Goal: Find specific page/section: Find specific page/section

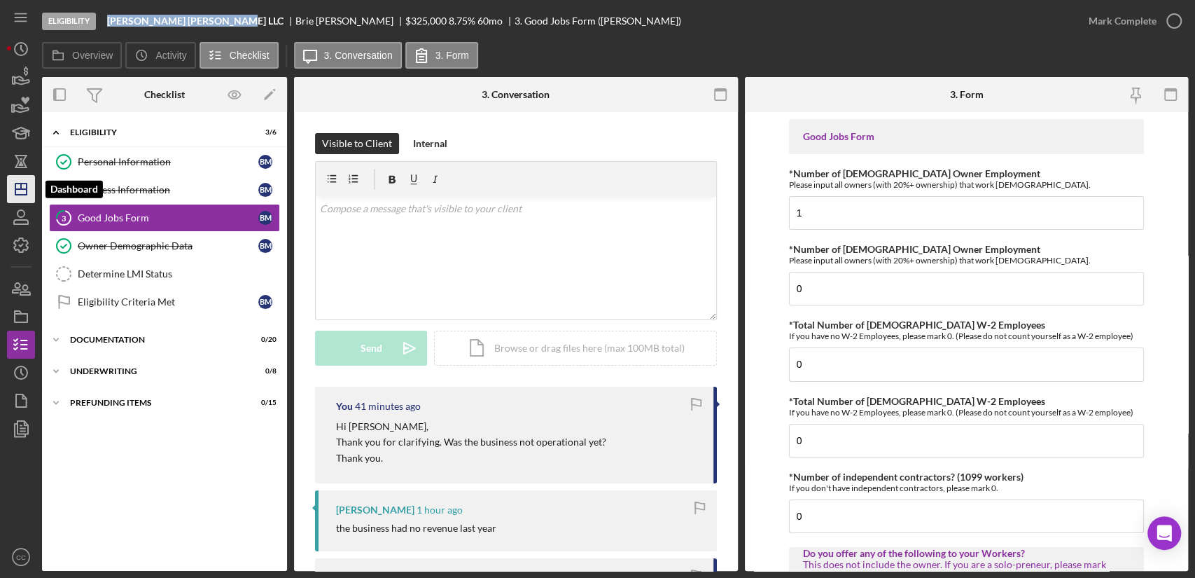
click at [24, 191] on icon "Icon/Dashboard" at bounding box center [21, 189] width 35 height 35
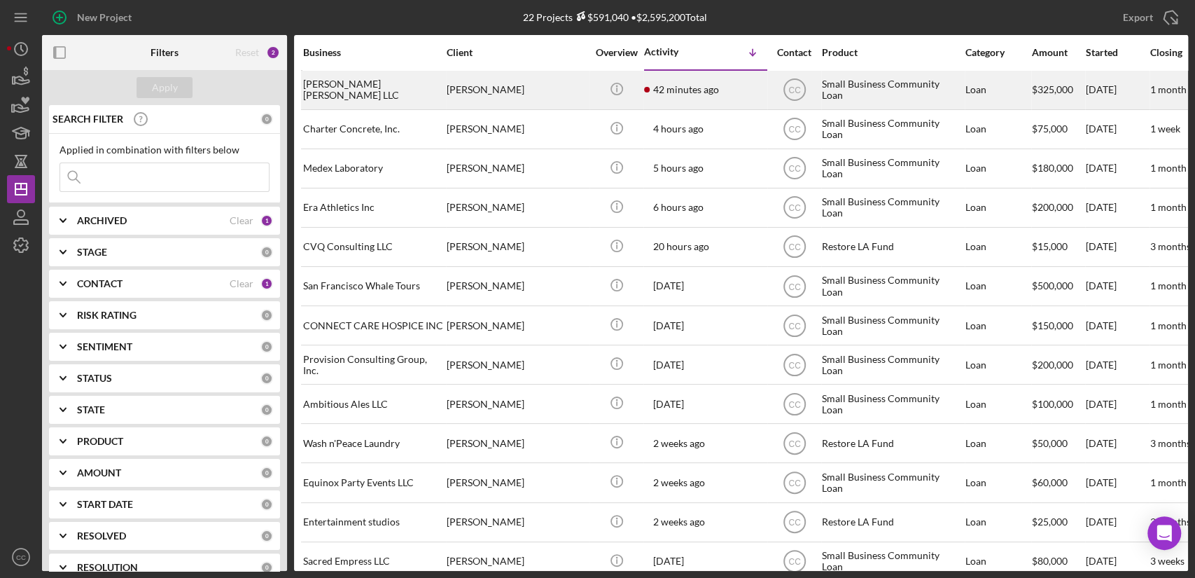
click at [415, 94] on div "[PERSON_NAME] [PERSON_NAME] LLC" at bounding box center [373, 89] width 140 height 37
